Goal: Transaction & Acquisition: Obtain resource

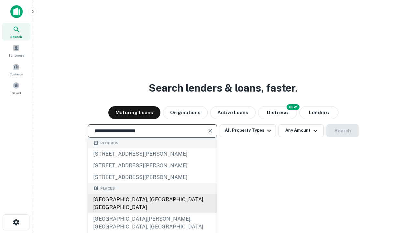
click at [152, 213] on div "[GEOGRAPHIC_DATA], [GEOGRAPHIC_DATA], [GEOGRAPHIC_DATA]" at bounding box center [152, 203] width 129 height 19
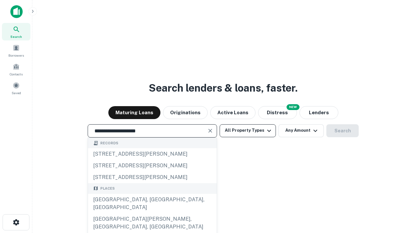
type input "**********"
click at [248, 130] on button "All Property Types" at bounding box center [247, 130] width 56 height 13
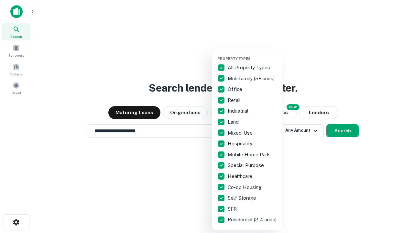
click at [253, 54] on button "button" at bounding box center [252, 54] width 71 height 0
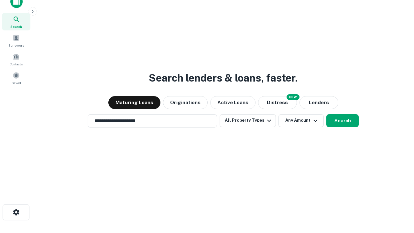
scroll to position [4, 78]
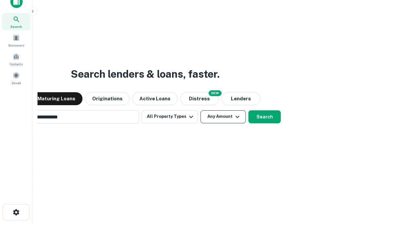
click at [200, 110] on button "Any Amount" at bounding box center [222, 116] width 45 height 13
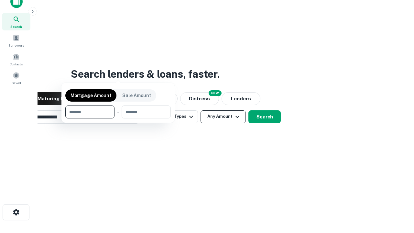
scroll to position [10, 0]
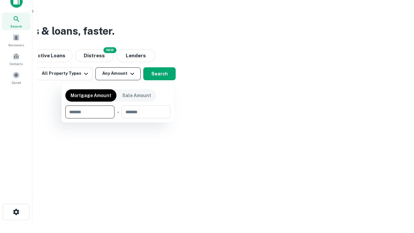
type input "*******"
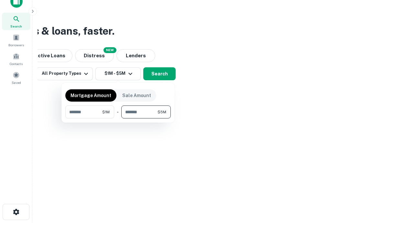
type input "*******"
click at [118, 118] on button "button" at bounding box center [117, 118] width 105 height 0
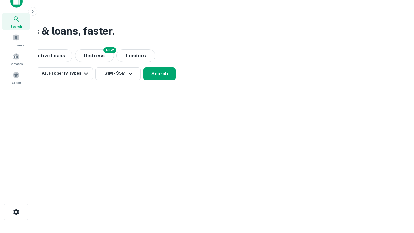
scroll to position [4, 119]
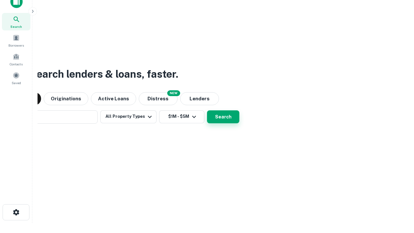
click at [207, 110] on button "Search" at bounding box center [223, 116] width 32 height 13
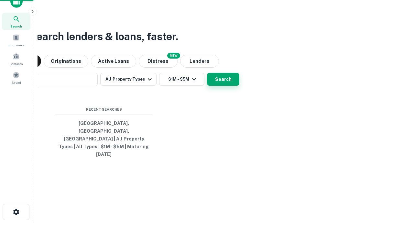
scroll to position [17, 183]
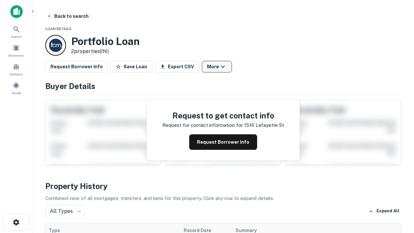
click at [217, 67] on button "More" at bounding box center [217, 67] width 30 height 12
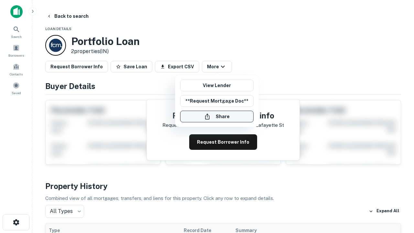
click at [217, 116] on button "Share" at bounding box center [216, 117] width 73 height 12
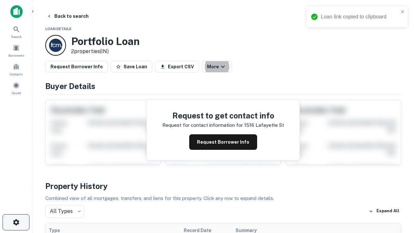
click at [16, 222] on icon "button" at bounding box center [16, 222] width 8 height 8
